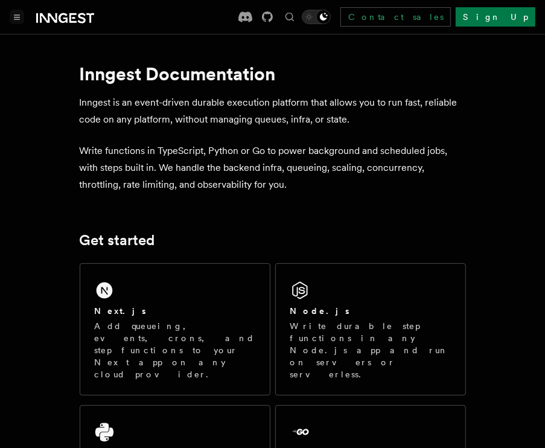
click at [19, 18] on icon "Toggle navigation" at bounding box center [17, 16] width 6 height 5
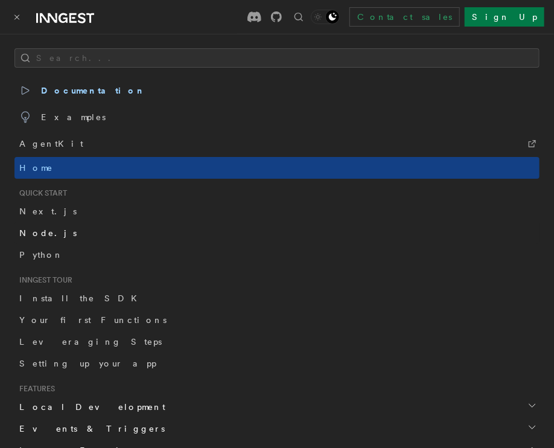
click at [49, 229] on link "Node.js" at bounding box center [276, 233] width 525 height 22
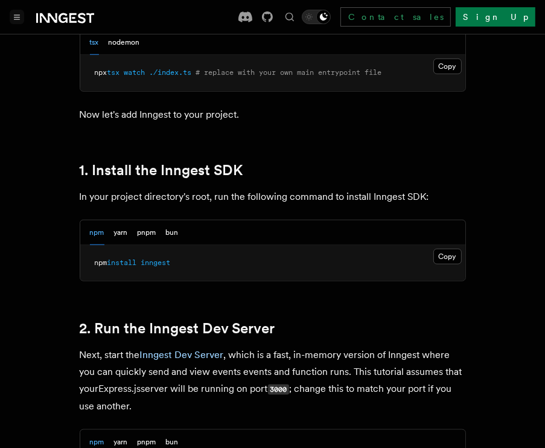
scroll to position [740, 0]
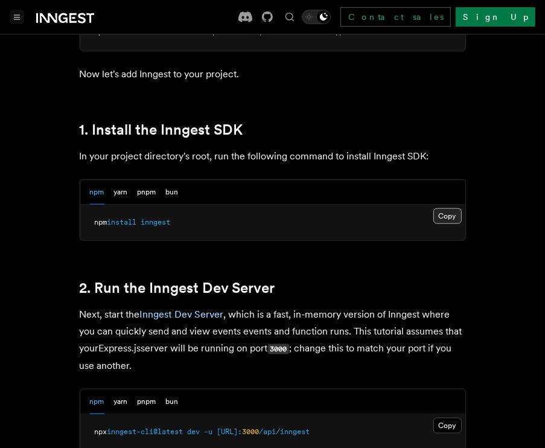
click at [449, 221] on button "Copy Copied" at bounding box center [447, 216] width 28 height 16
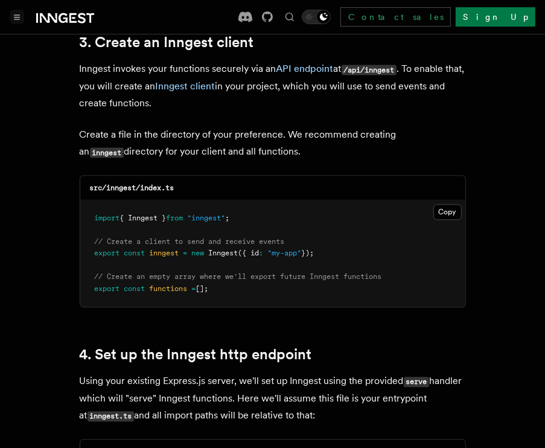
scroll to position [1559, 0]
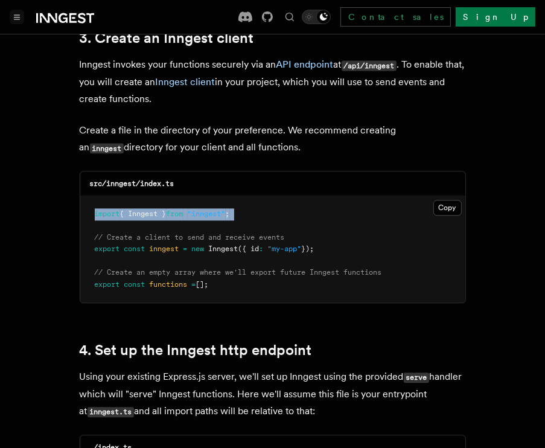
drag, startPoint x: 94, startPoint y: 202, endPoint x: 253, endPoint y: 209, distance: 159.5
click at [253, 209] on pre "import { Inngest } from "inngest" ; // Create a client to send and receive even…" at bounding box center [272, 249] width 385 height 107
copy code "import { Inngest } from "inngest" ;"
